Goal: Check status: Check status

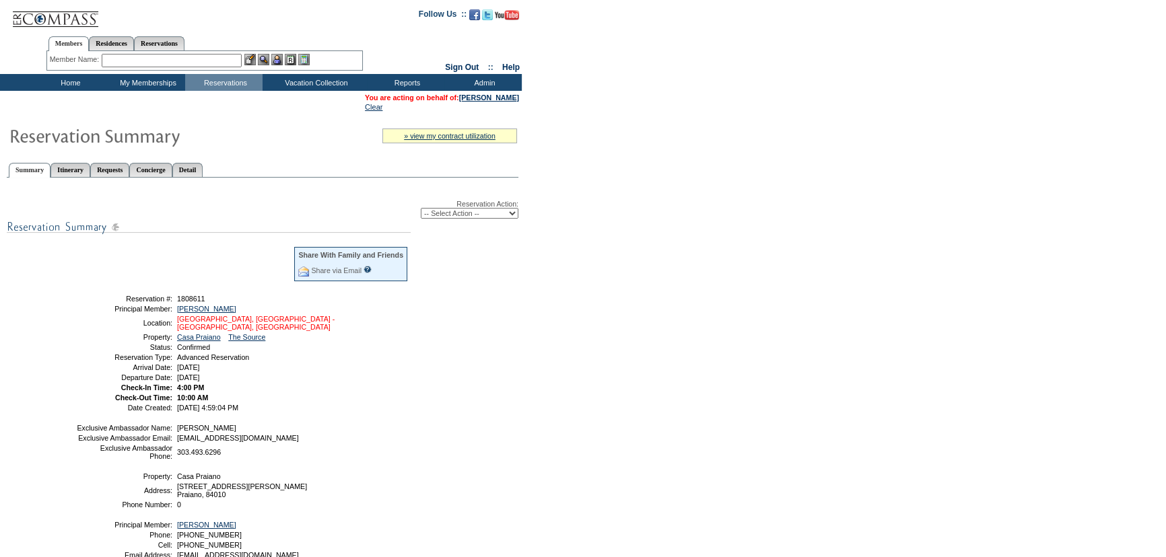
click at [257, 319] on link "Amalfi Coast, Italy - Amalfi Coast, Italy" at bounding box center [256, 323] width 158 height 16
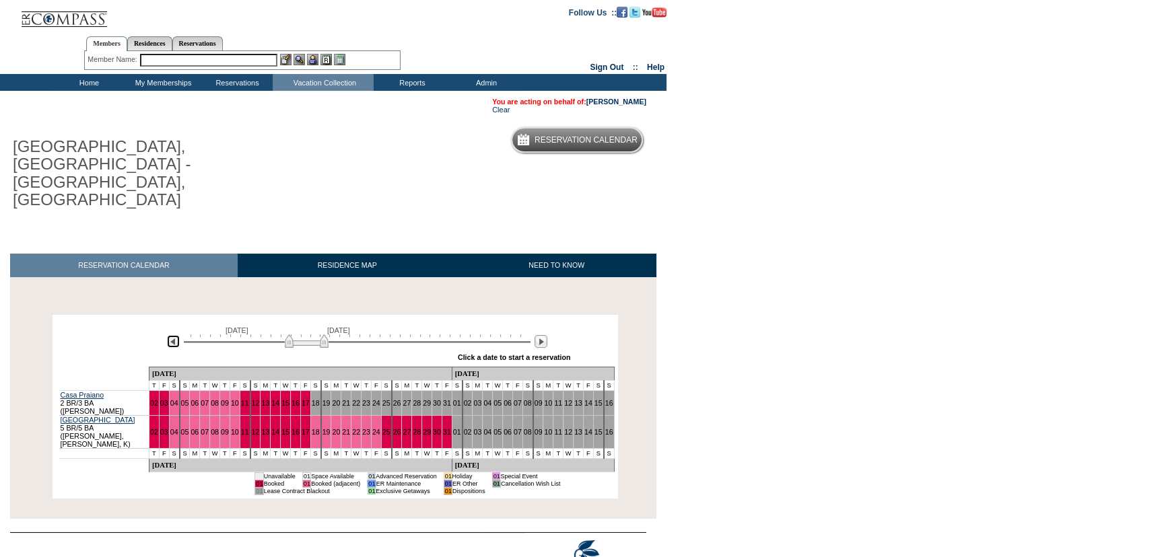
click at [178, 335] on img at bounding box center [173, 341] width 13 height 13
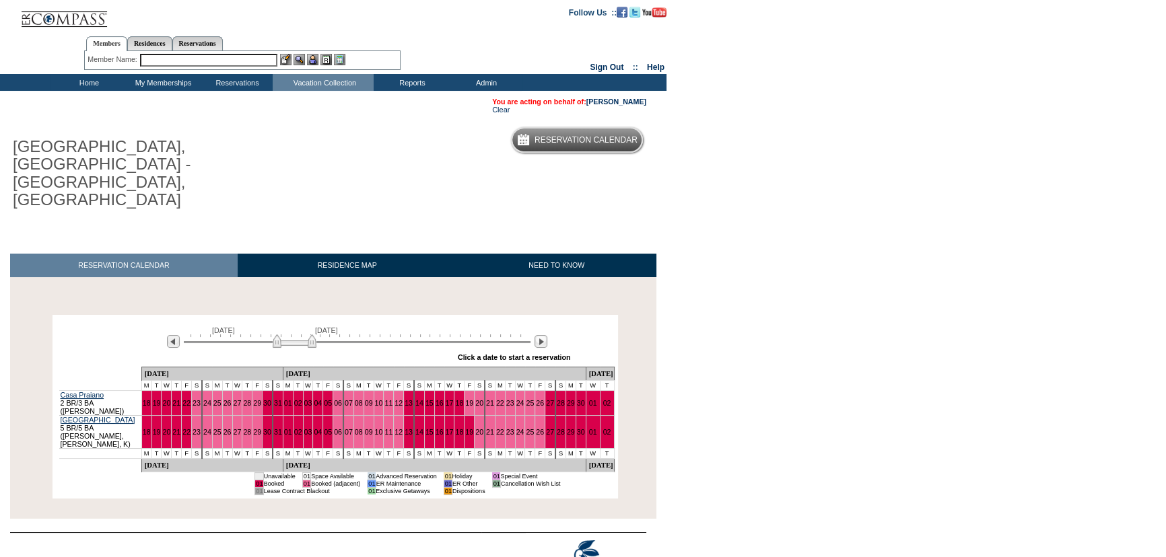
click at [547, 335] on div at bounding box center [540, 342] width 15 height 15
click at [541, 335] on img at bounding box center [540, 341] width 13 height 13
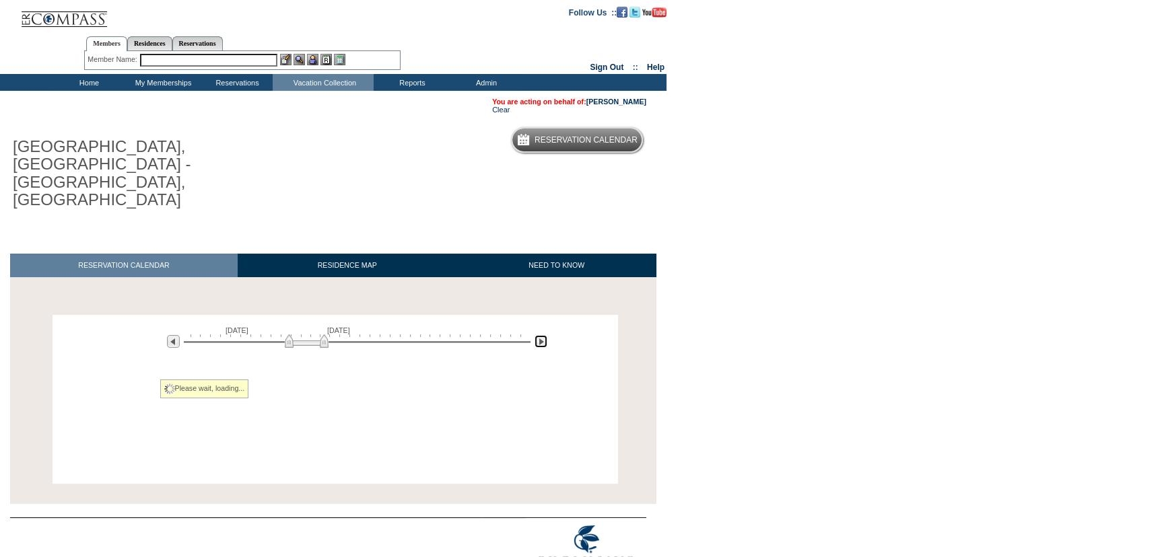
click at [541, 335] on img at bounding box center [540, 341] width 13 height 13
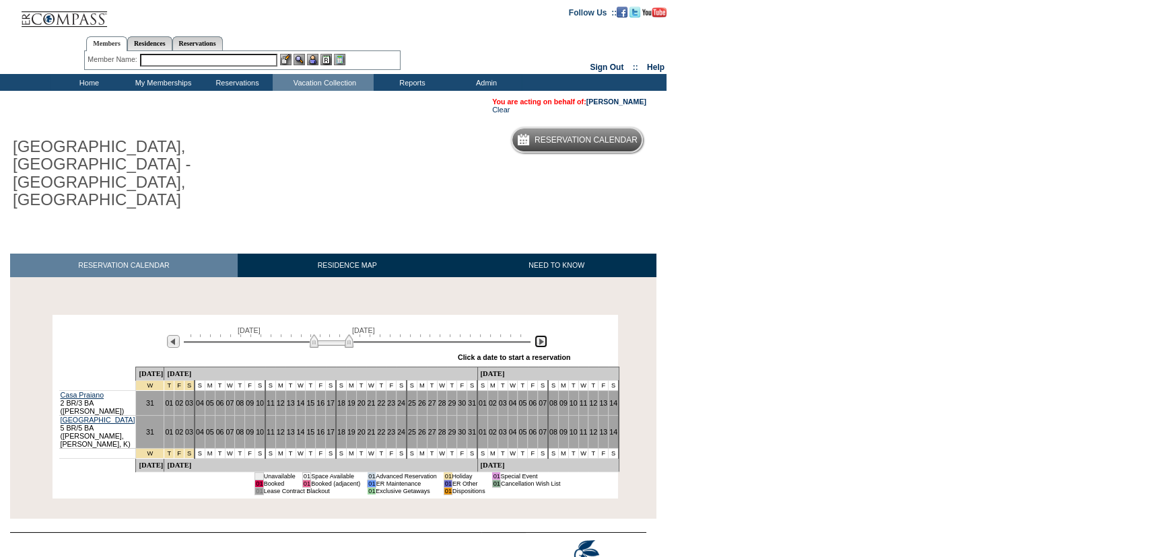
click at [540, 335] on img at bounding box center [540, 341] width 13 height 13
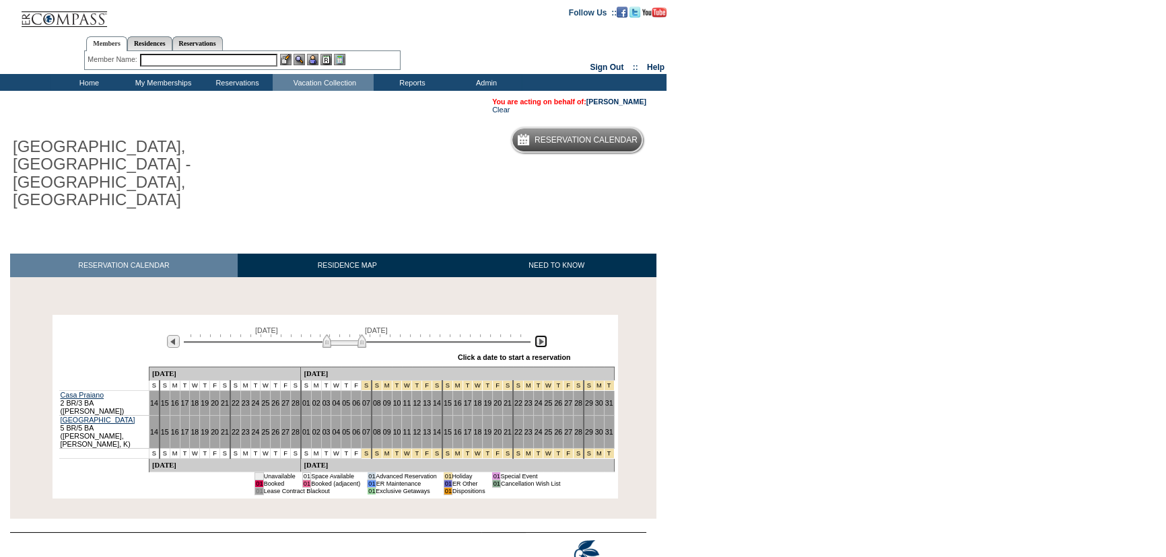
click at [540, 335] on img at bounding box center [540, 341] width 13 height 13
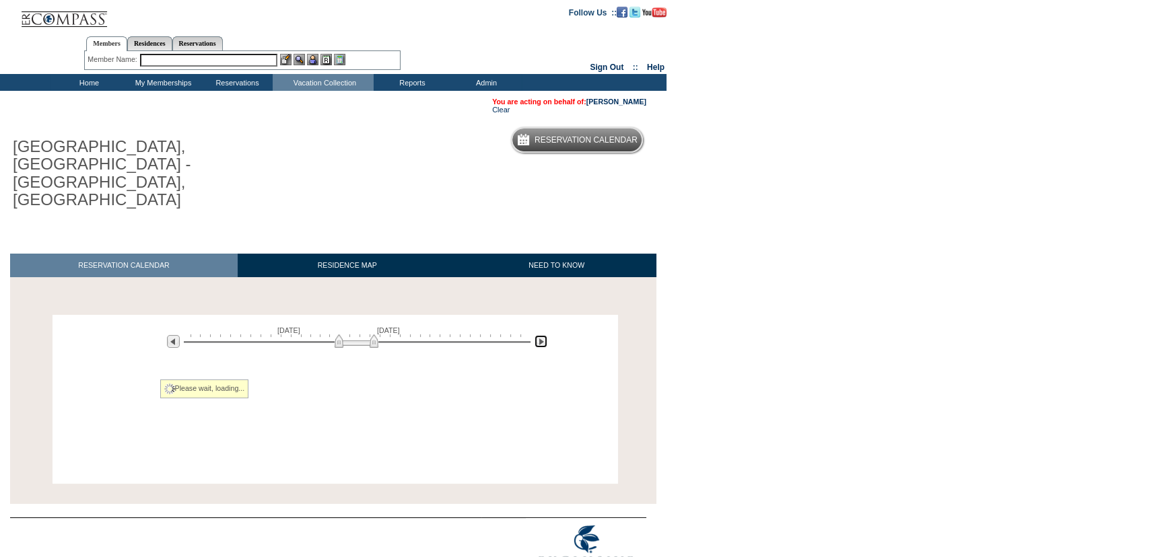
click at [540, 335] on img at bounding box center [540, 341] width 13 height 13
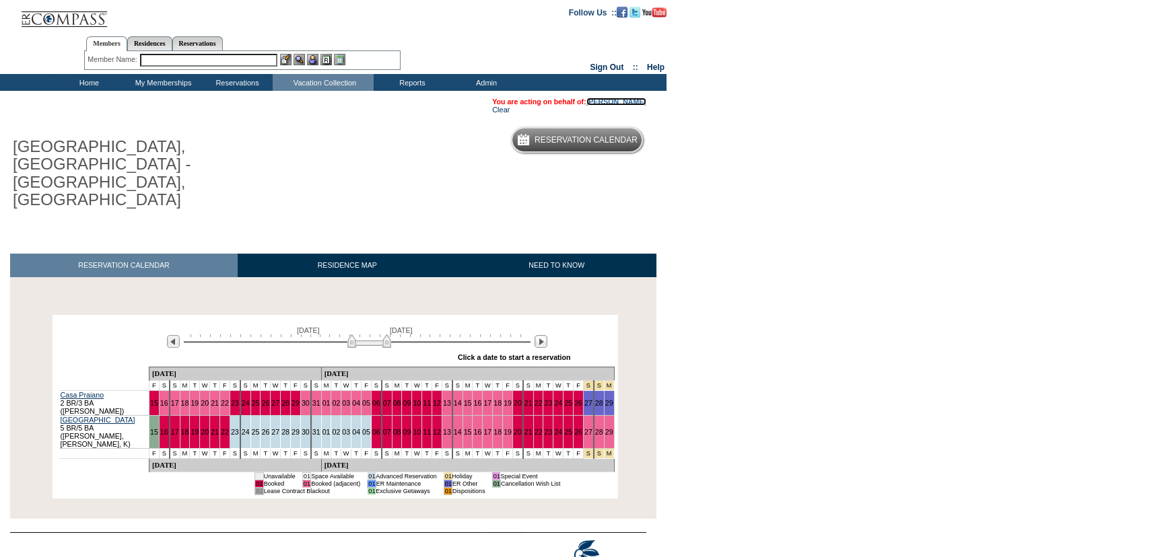
click at [615, 106] on link "[PERSON_NAME]" at bounding box center [616, 102] width 60 height 8
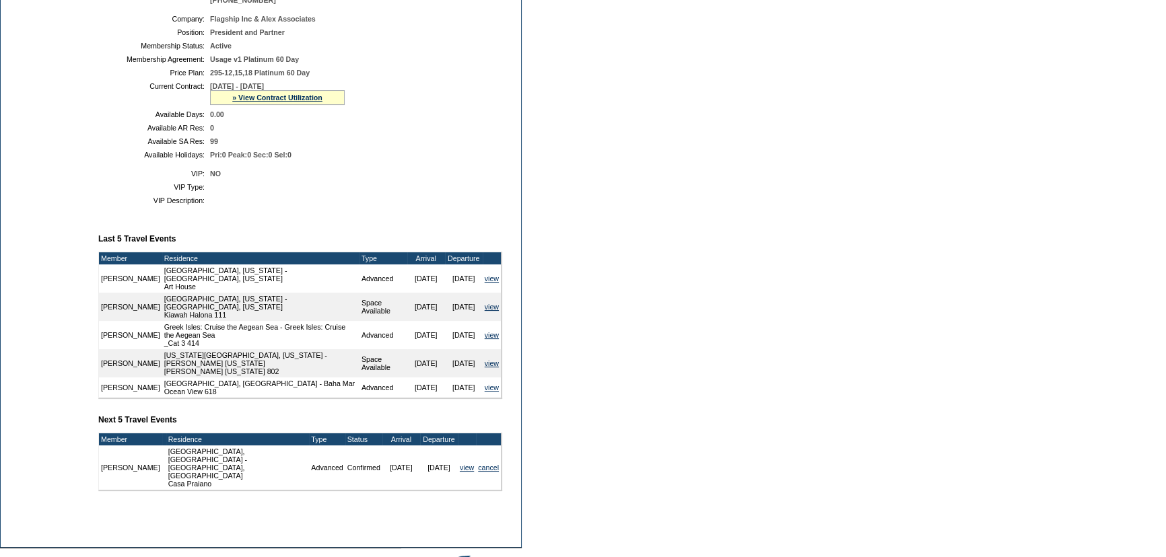
scroll to position [193, 0]
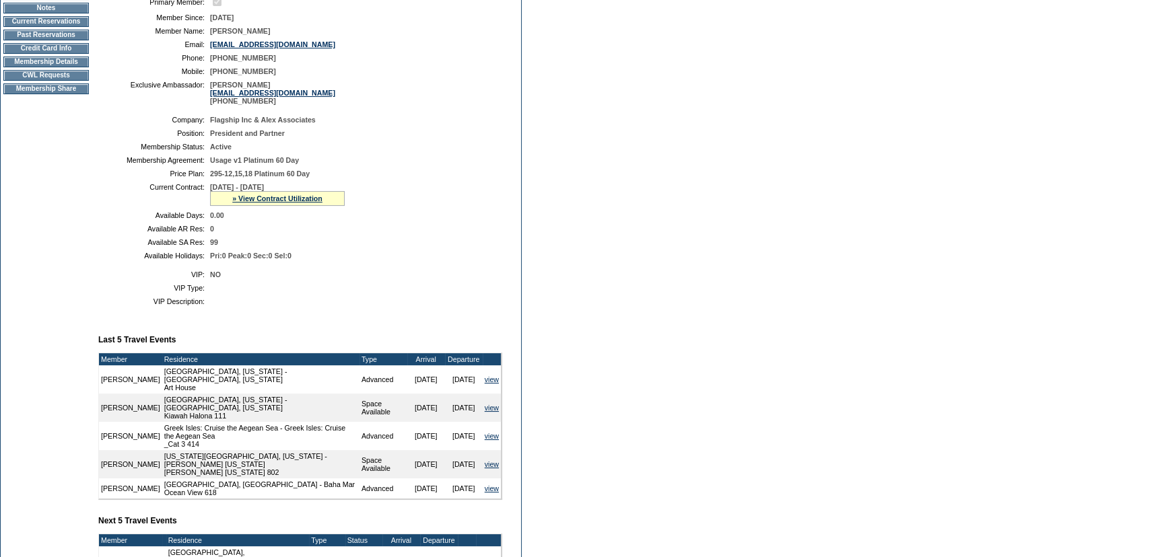
drag, startPoint x: 300, startPoint y: 197, endPoint x: 304, endPoint y: 187, distance: 10.6
click at [300, 196] on div "» View Contract Utilization" at bounding box center [277, 198] width 135 height 15
click at [296, 198] on link "» View Contract Utilization" at bounding box center [277, 199] width 90 height 8
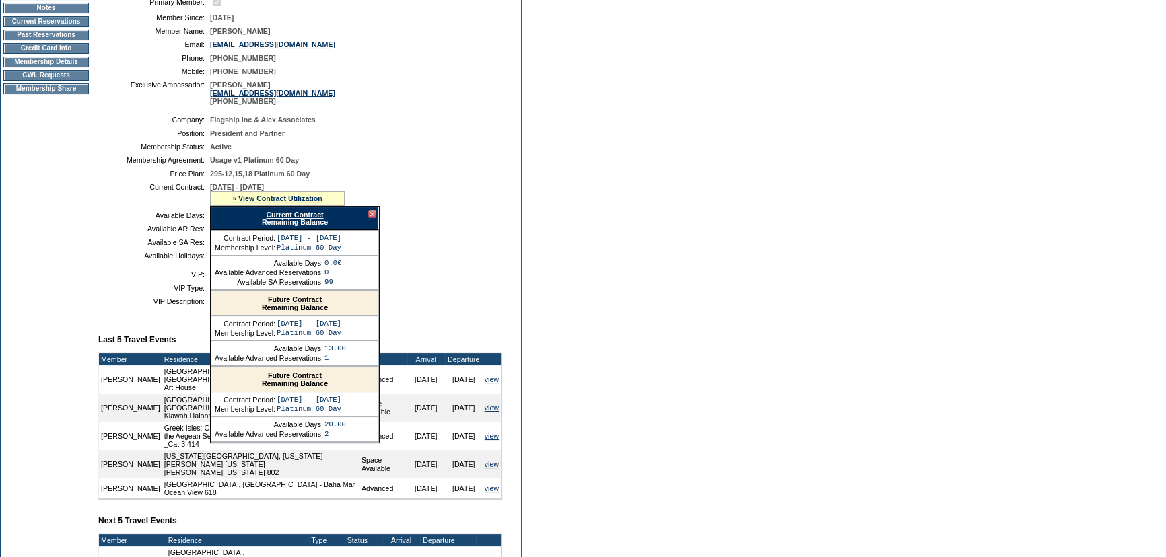
click at [300, 216] on link "Current Contract" at bounding box center [294, 215] width 57 height 8
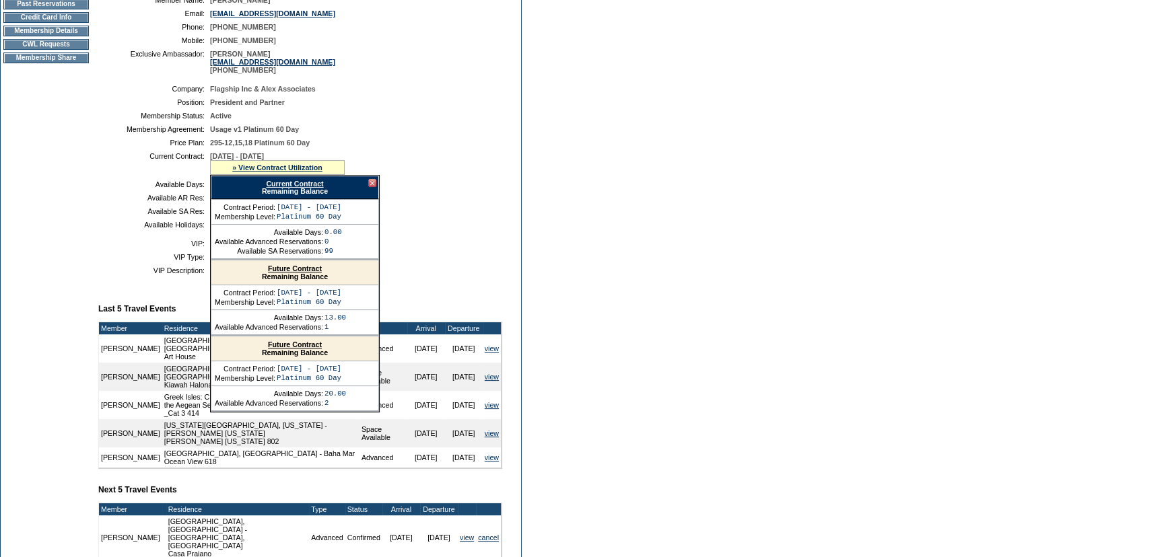
scroll to position [275, 0]
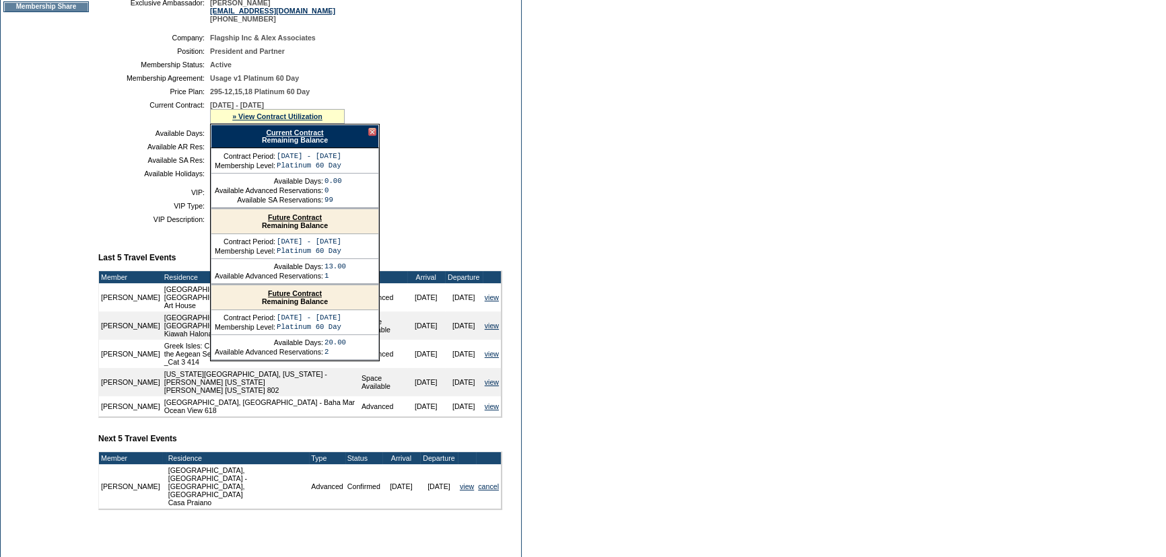
click at [375, 133] on div "Current Contract Remaining Balance" at bounding box center [295, 137] width 168 height 24
click at [371, 133] on div at bounding box center [372, 132] width 8 height 8
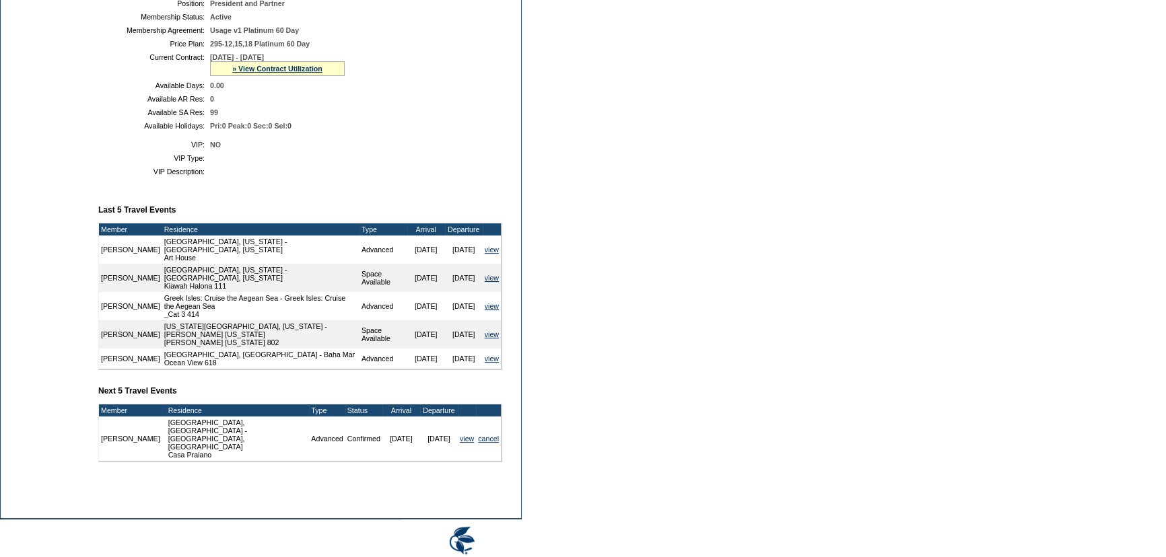
scroll to position [193, 0]
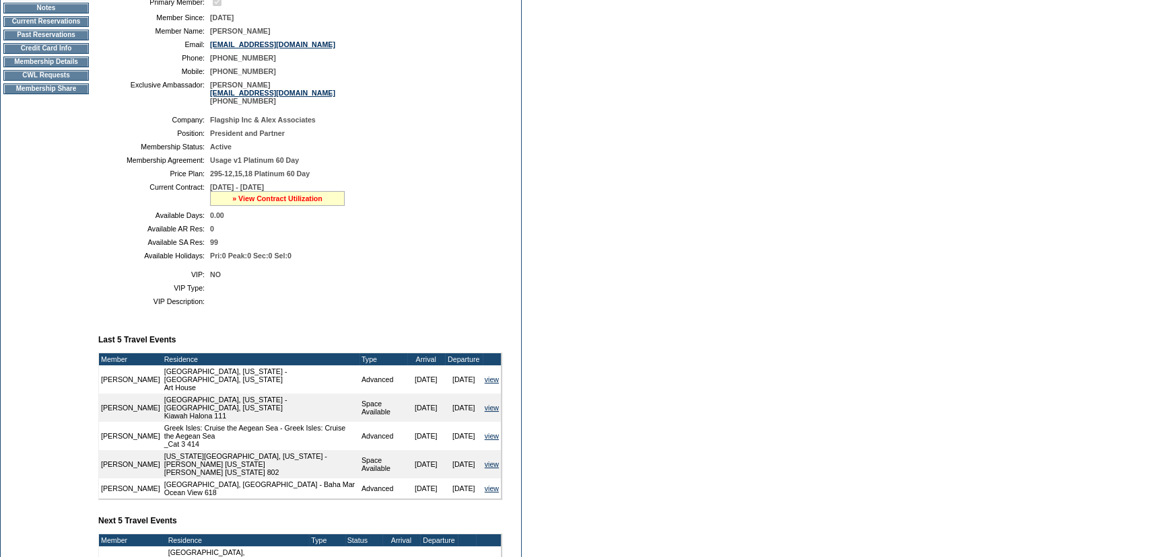
click at [293, 199] on link "» View Contract Utilization" at bounding box center [277, 199] width 90 height 8
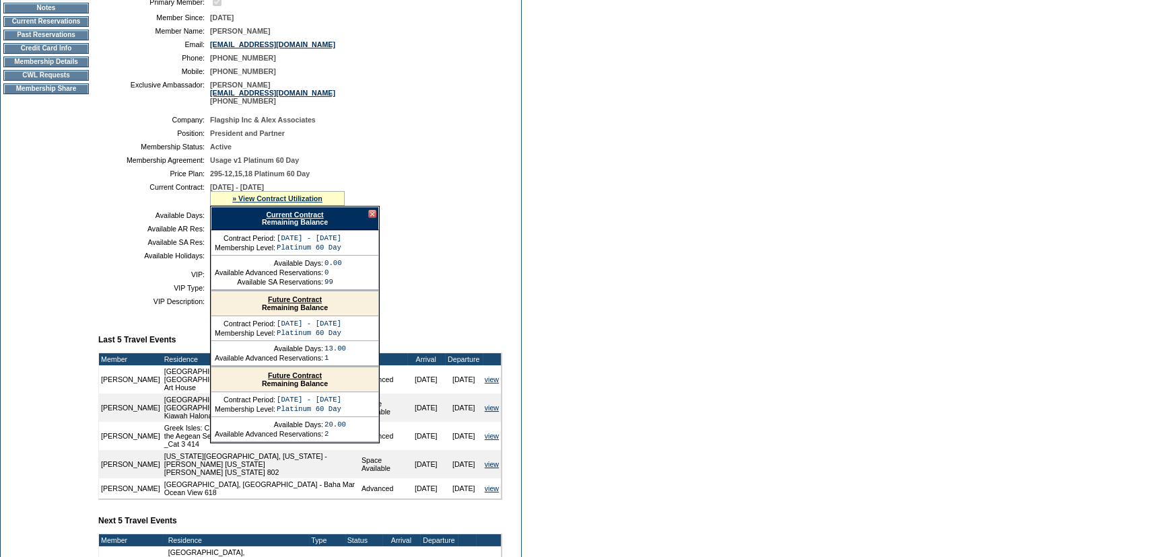
click at [291, 214] on link "Current Contract" at bounding box center [294, 215] width 57 height 8
drag, startPoint x: 368, startPoint y: 217, endPoint x: 375, endPoint y: 216, distance: 6.8
click at [368, 217] on div at bounding box center [372, 214] width 8 height 8
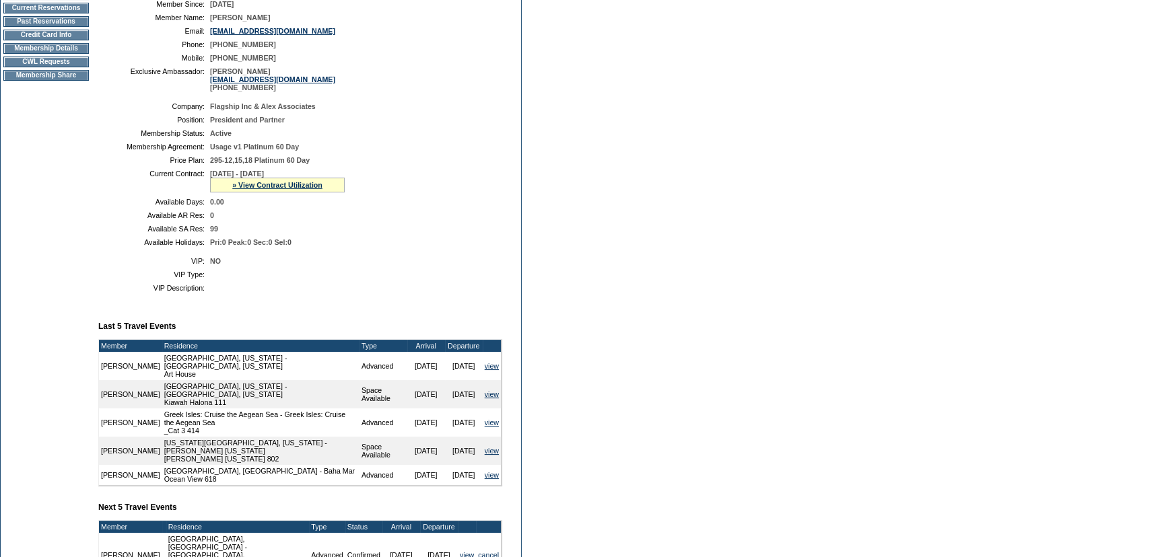
scroll to position [71, 0]
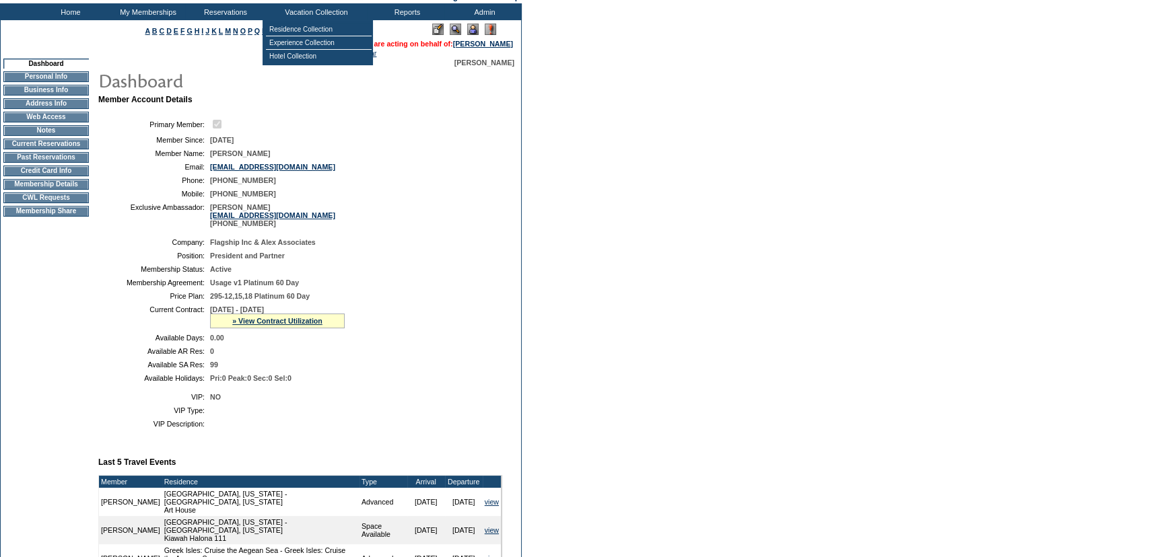
drag, startPoint x: 501, startPoint y: 221, endPoint x: 496, endPoint y: 212, distance: 9.9
click at [500, 221] on table "Primary Member: Member Since: 5/27/2004 Member Name: Krysti Hinton Email: kryst…" at bounding box center [300, 172] width 404 height 120
click at [308, 24] on td "Residence Collection" at bounding box center [319, 29] width 106 height 13
